Goal: Task Accomplishment & Management: Manage account settings

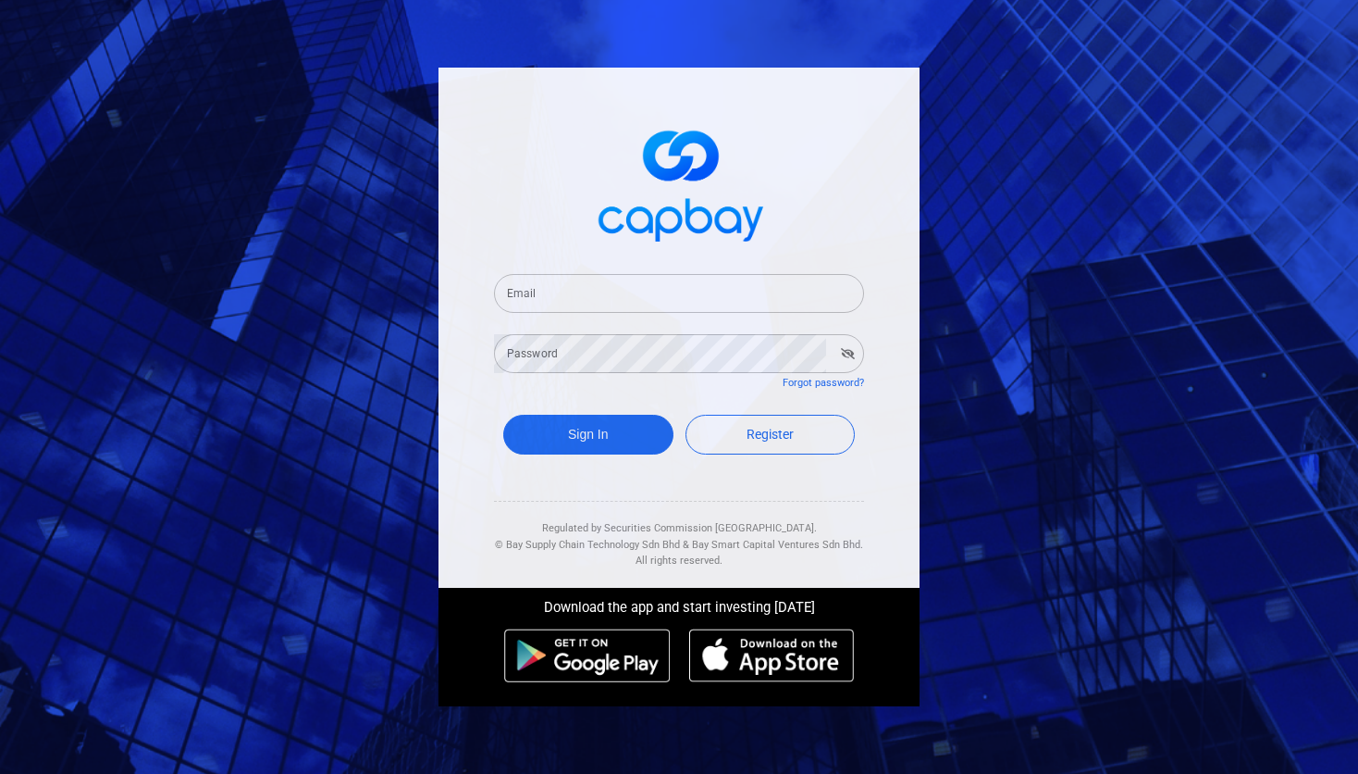
click at [628, 302] on input "Email" at bounding box center [679, 293] width 370 height 39
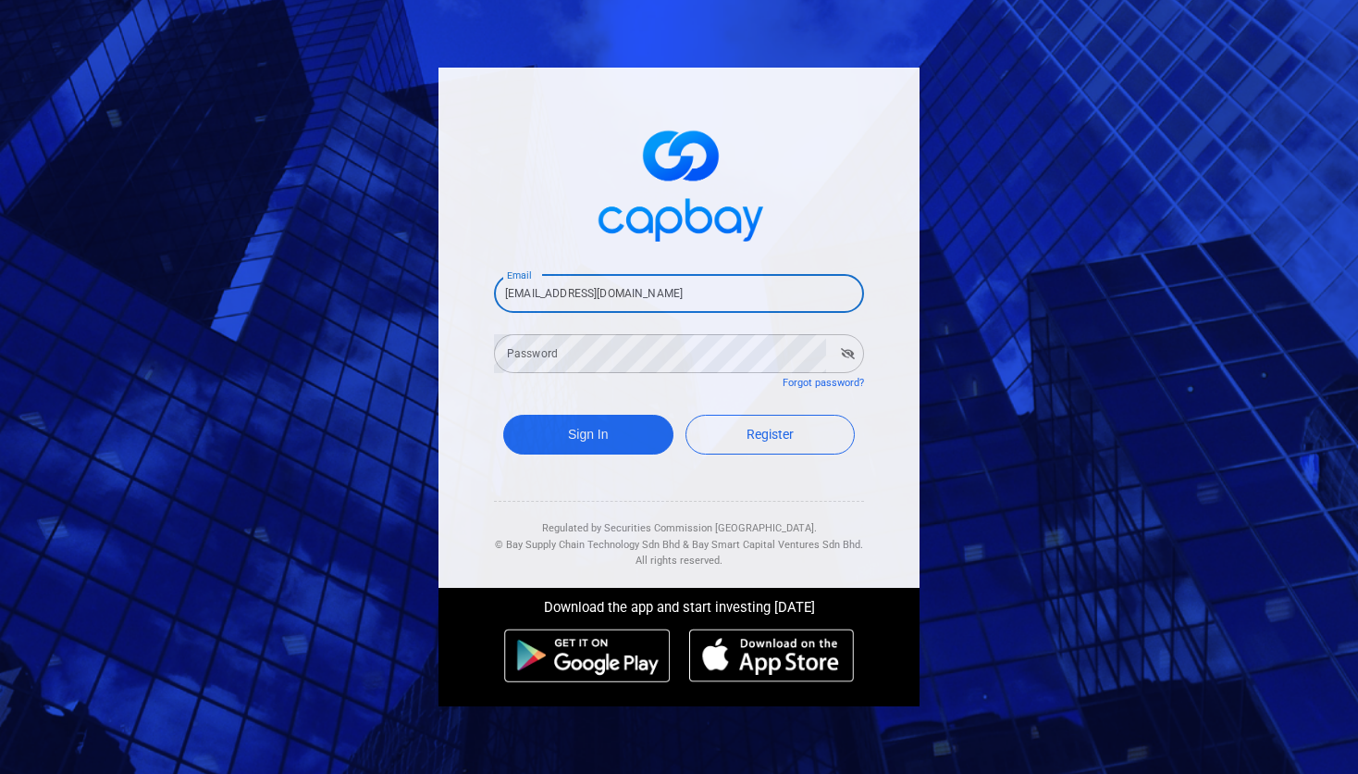
type input "[EMAIL_ADDRESS][DOMAIN_NAME]"
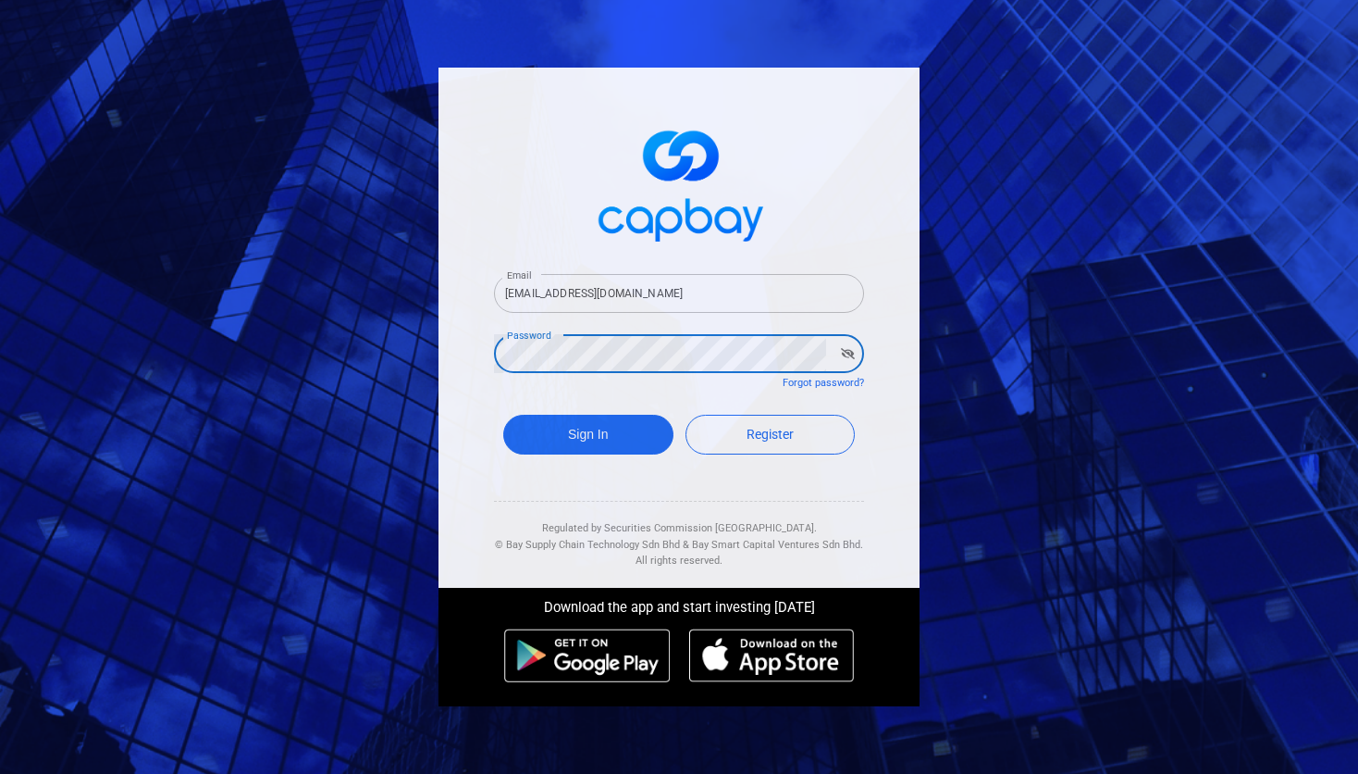
click at [503, 415] on button "Sign In" at bounding box center [588, 435] width 170 height 40
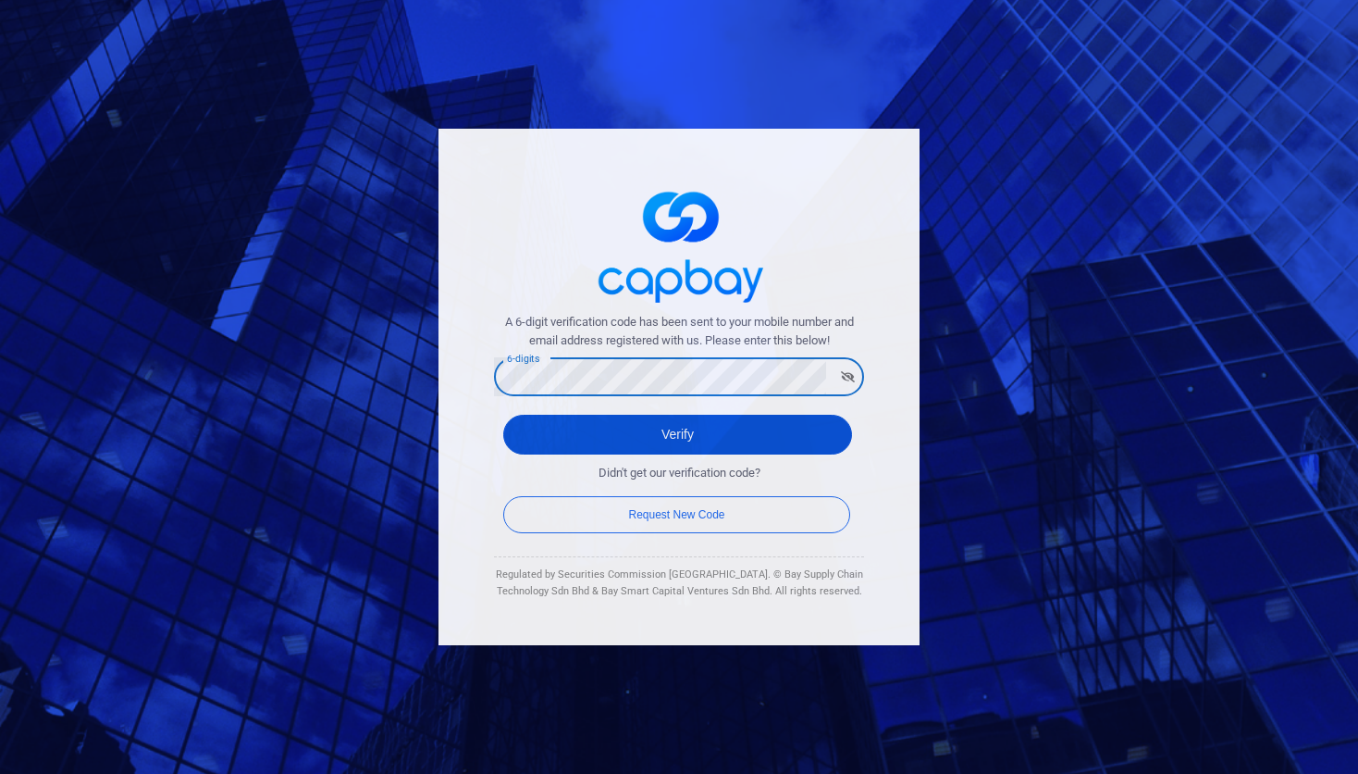
click at [567, 435] on button "Verify" at bounding box center [677, 435] width 349 height 40
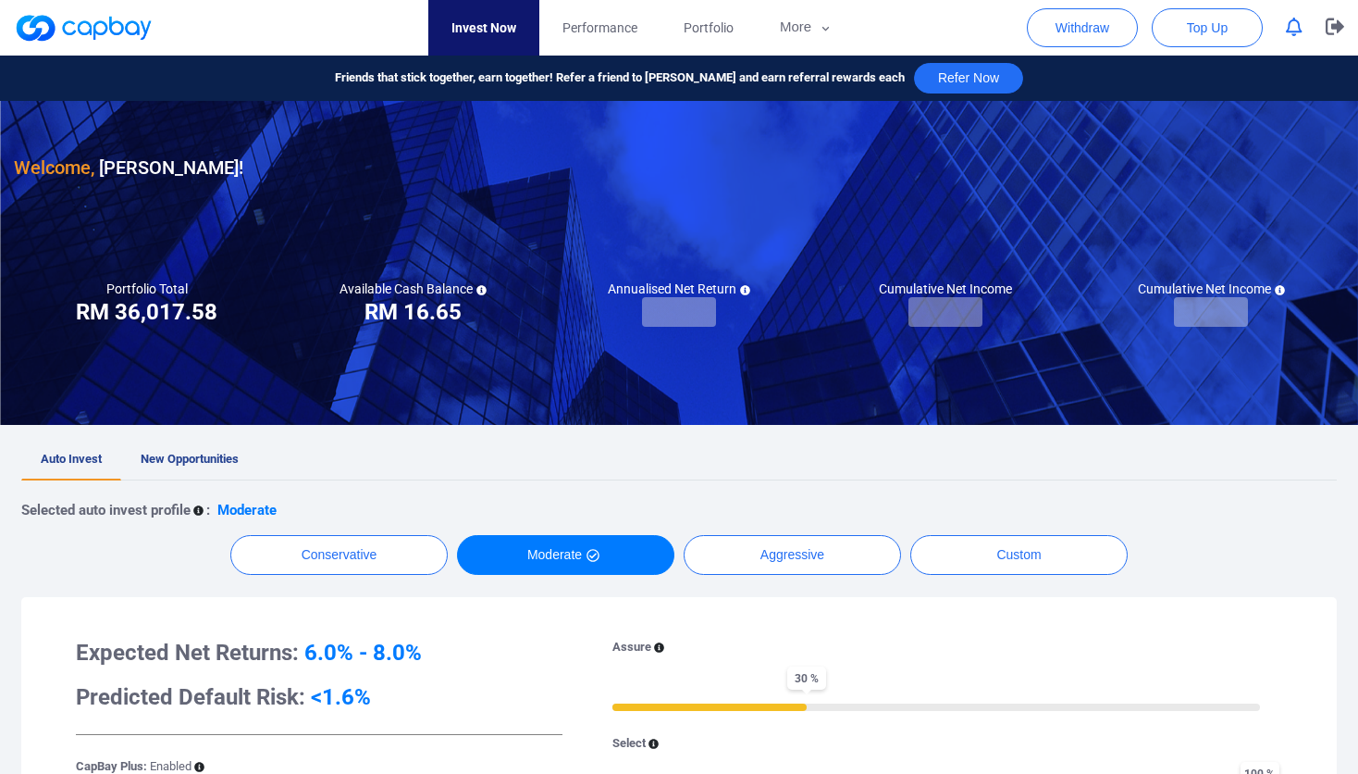
checkbox input "true"
click at [1294, 28] on icon "button" at bounding box center [1294, 27] width 17 height 19
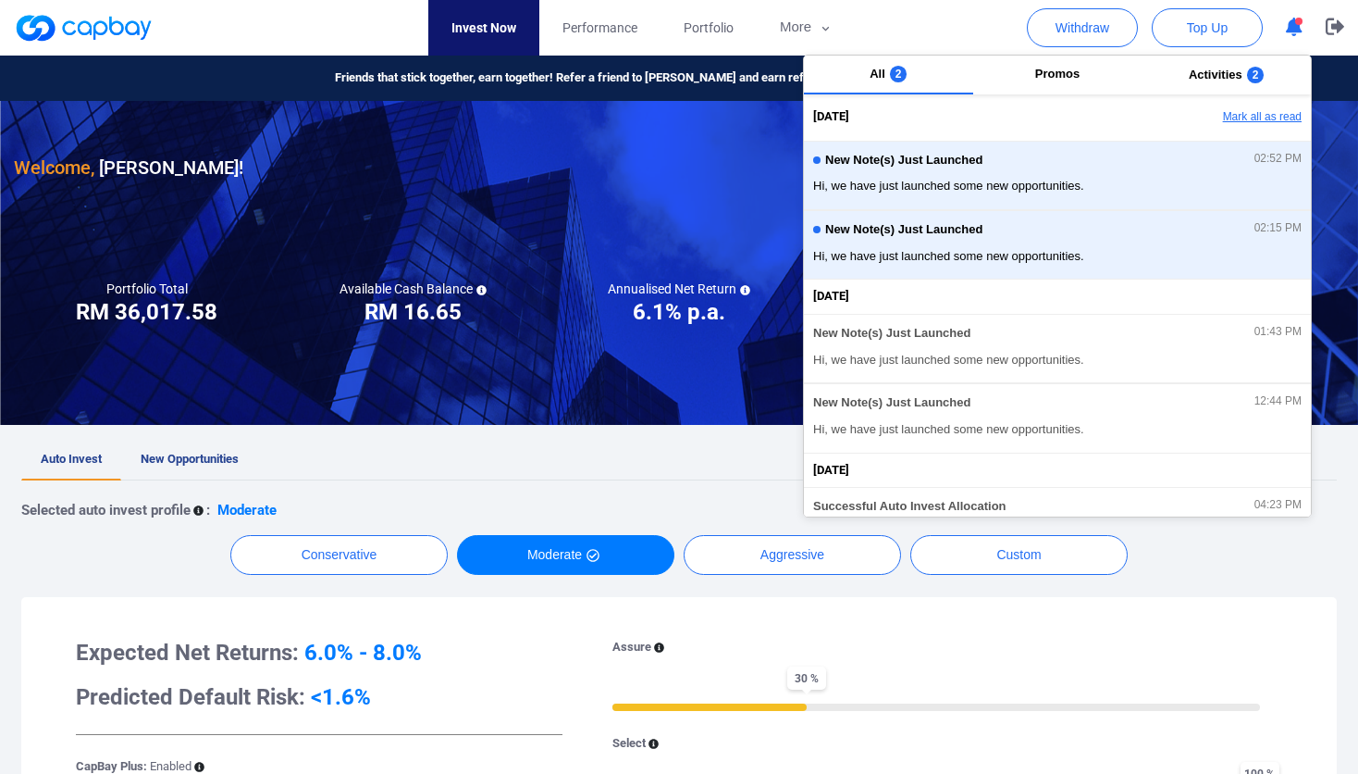
click at [1254, 118] on button "Mark all as read" at bounding box center [1211, 117] width 199 height 31
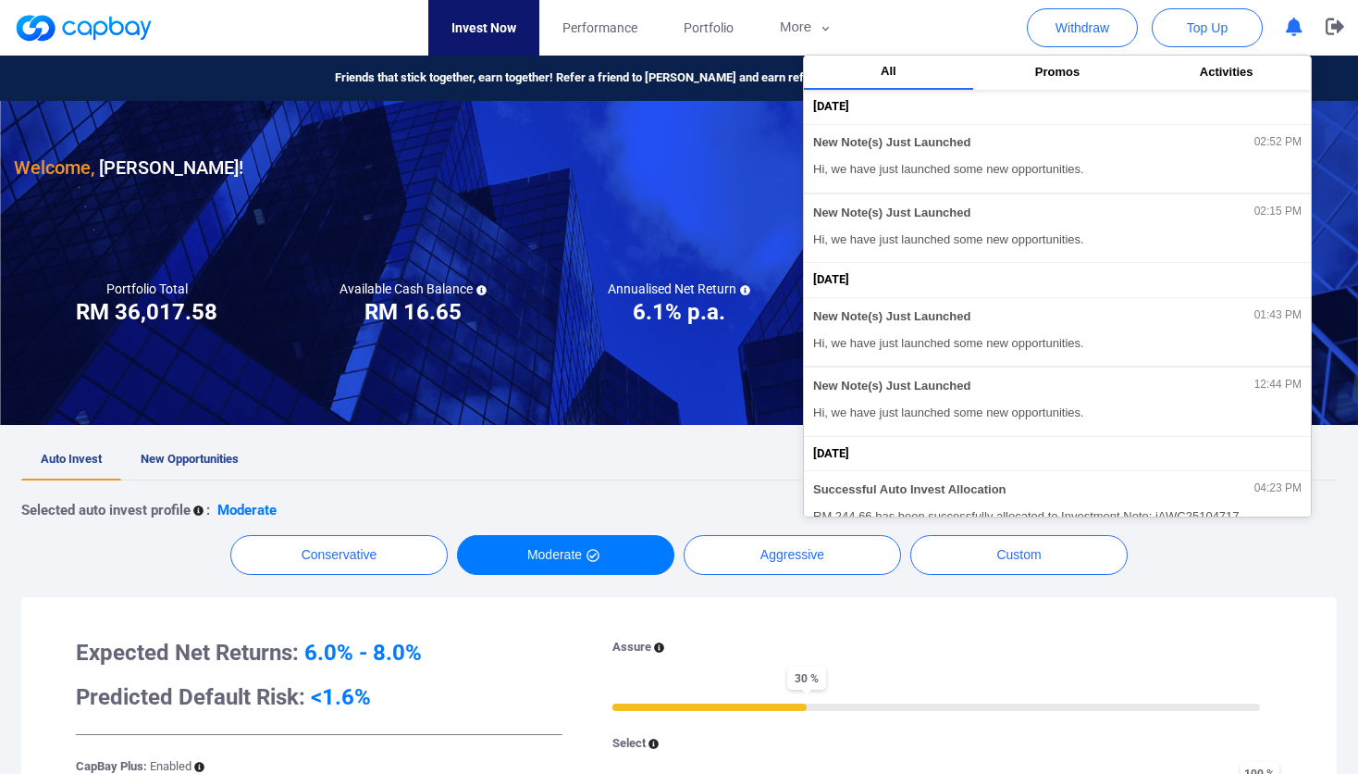
click at [526, 361] on div at bounding box center [679, 263] width 1358 height 324
